Goal: Task Accomplishment & Management: Complete application form

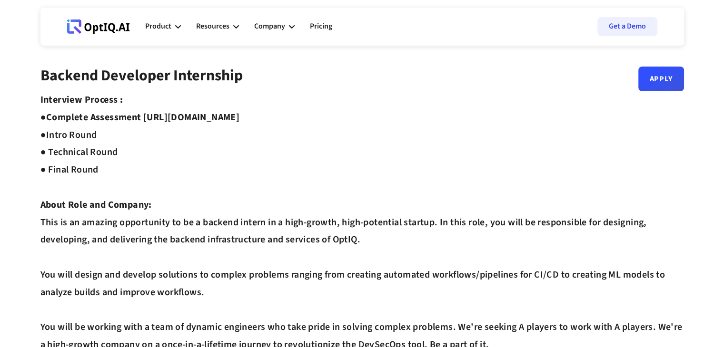
drag, startPoint x: 314, startPoint y: 119, endPoint x: 144, endPoint y: 119, distance: 170.4
copy strong "https://equip.co/assessments/GNUQn/"
drag, startPoint x: 175, startPoint y: 143, endPoint x: 164, endPoint y: 120, distance: 25.6
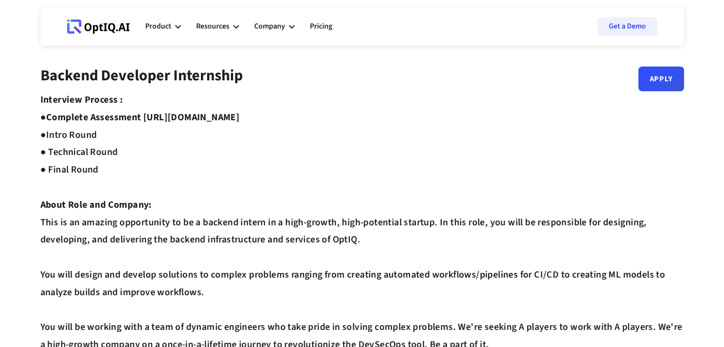
drag, startPoint x: 146, startPoint y: 114, endPoint x: 323, endPoint y: 125, distance: 177.4
copy strong "https://equip.co/assessments/GNUQn/"
drag, startPoint x: 134, startPoint y: 26, endPoint x: 82, endPoint y: 27, distance: 51.9
click at [82, 27] on div "Webflow Homepage View dashboard Product AI infrastucture for data security Disc…" at bounding box center [362, 26] width 609 height 29
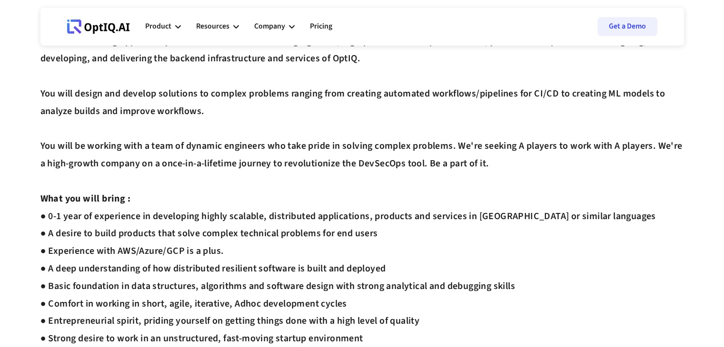
scroll to position [190, 0]
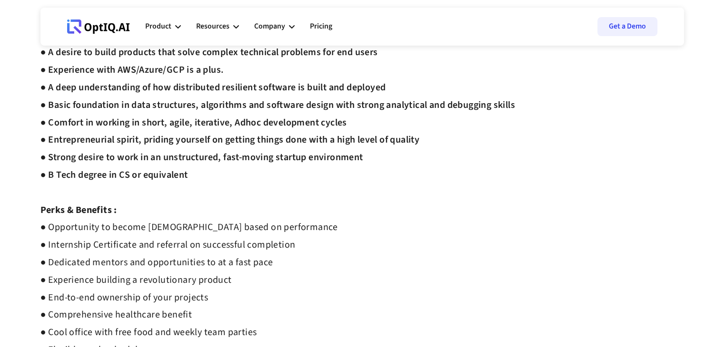
scroll to position [381, 0]
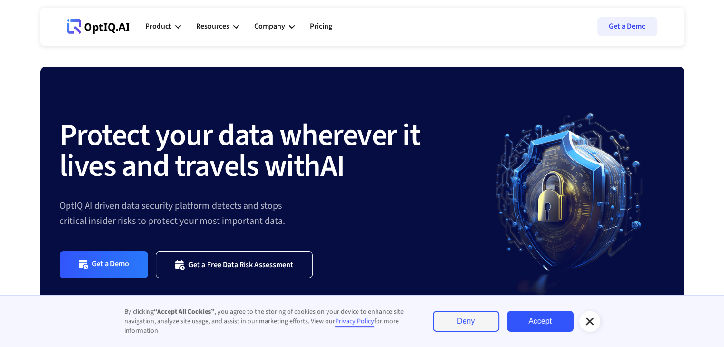
click at [544, 323] on link "Accept" at bounding box center [540, 321] width 67 height 21
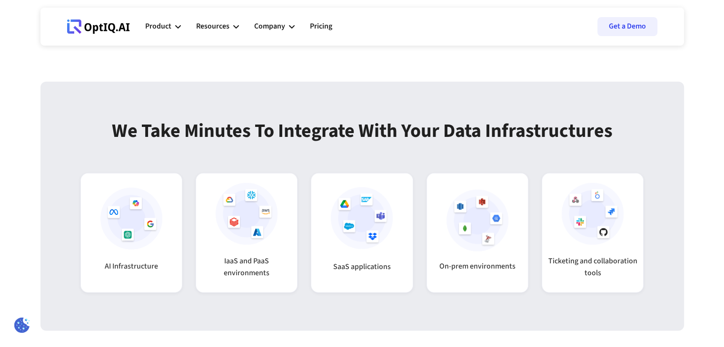
scroll to position [2666, 0]
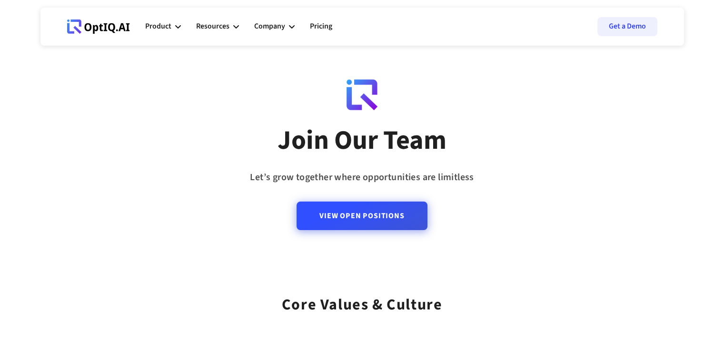
click at [393, 225] on link "View Open Positions" at bounding box center [362, 216] width 130 height 29
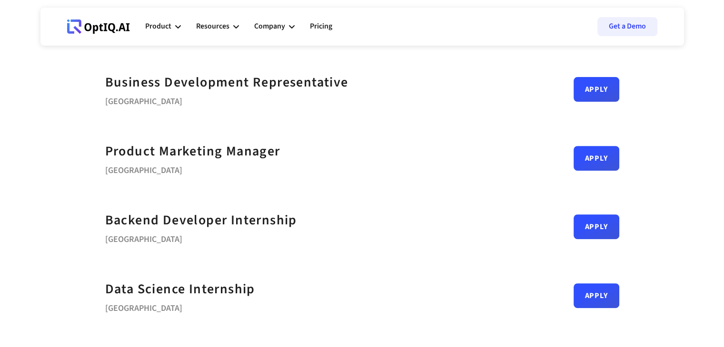
scroll to position [333, 0]
click at [596, 232] on link "Apply" at bounding box center [597, 222] width 46 height 25
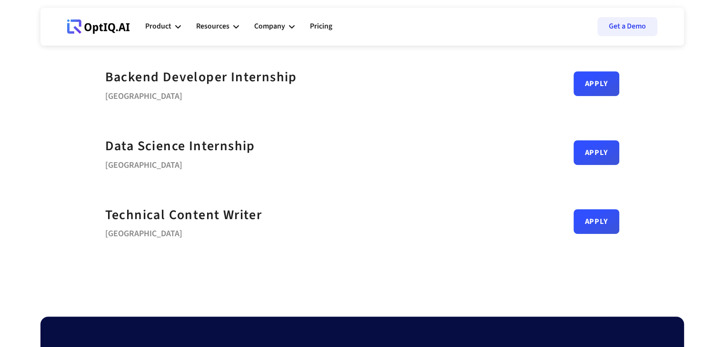
scroll to position [428, 0]
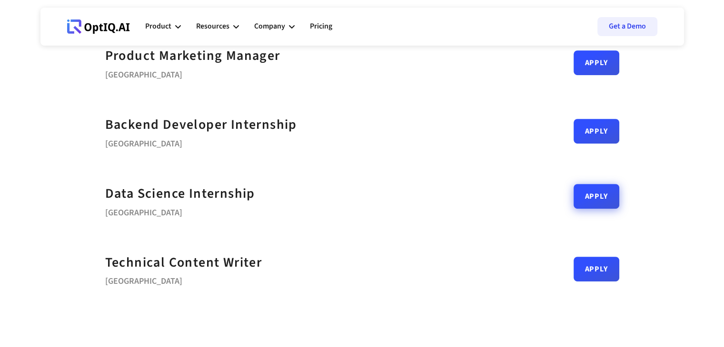
click at [606, 207] on link "Apply" at bounding box center [597, 196] width 46 height 25
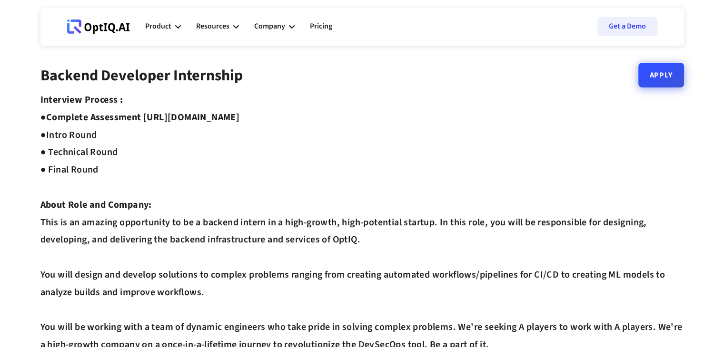
click at [679, 79] on link "Apply" at bounding box center [661, 75] width 46 height 25
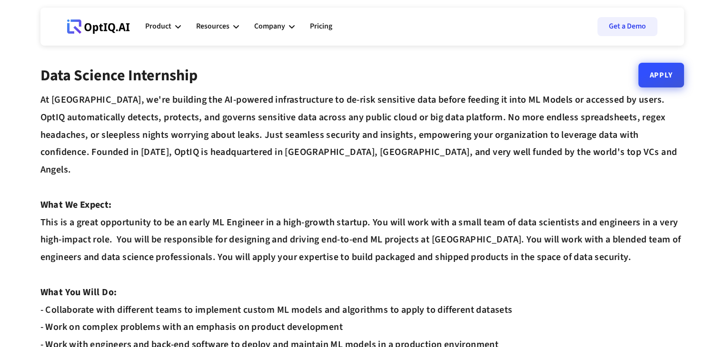
click at [651, 89] on div "Data Science Internship Apply" at bounding box center [362, 79] width 644 height 25
click at [648, 81] on link "Apply" at bounding box center [661, 75] width 46 height 25
